Goal: Transaction & Acquisition: Purchase product/service

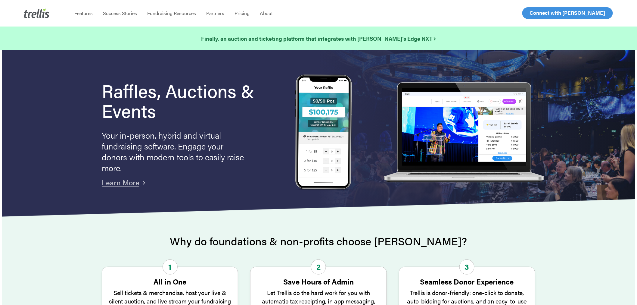
click at [537, 14] on span "Log In" at bounding box center [537, 12] width 14 height 7
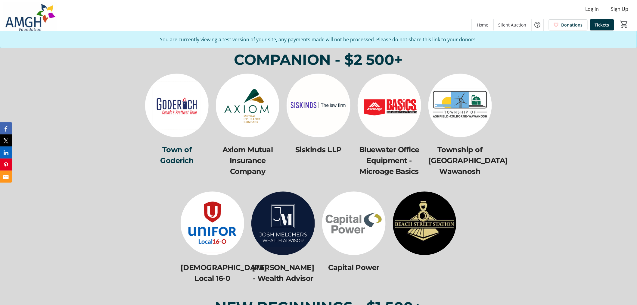
scroll to position [2489, 0]
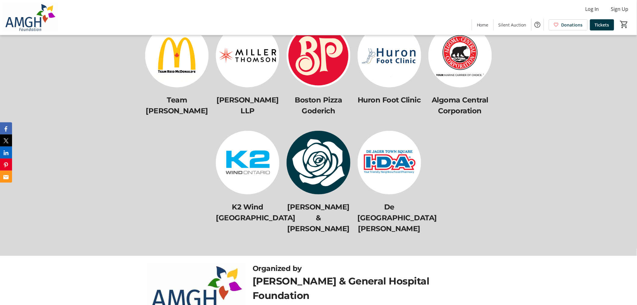
scroll to position [2944, 0]
